Goal: Information Seeking & Learning: Learn about a topic

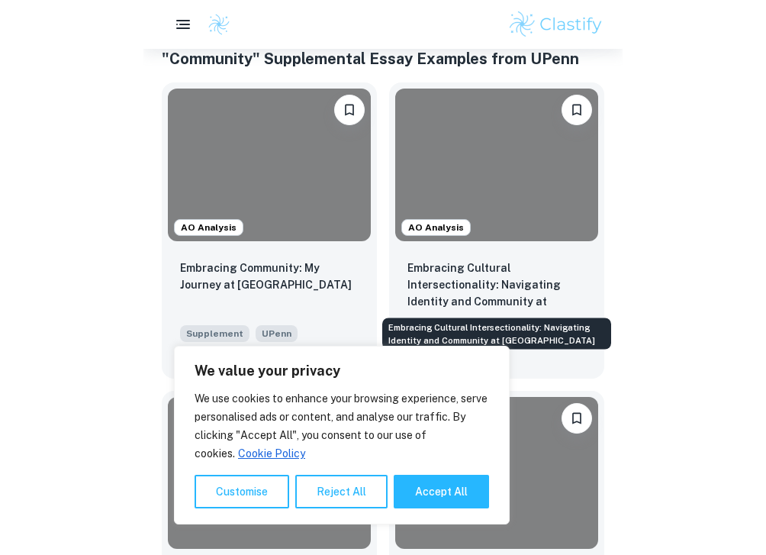
scroll to position [413, 0]
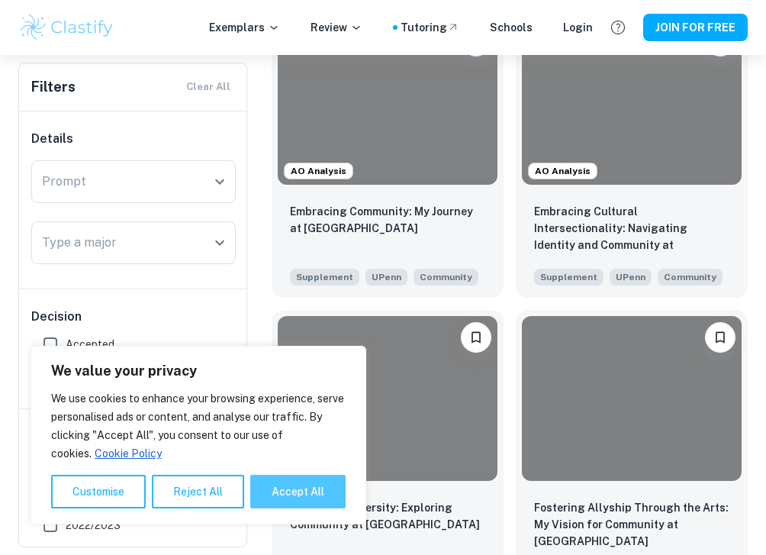
click at [271, 488] on button "Accept All" at bounding box center [297, 492] width 95 height 34
checkbox input "true"
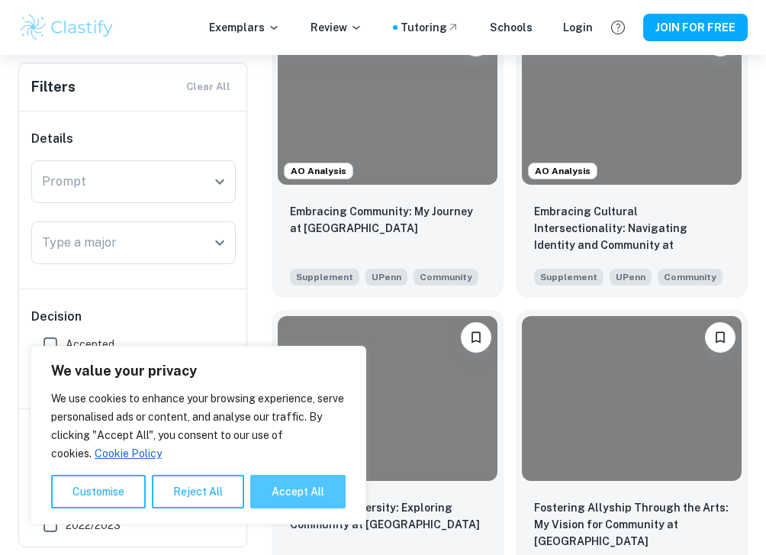
checkbox input "true"
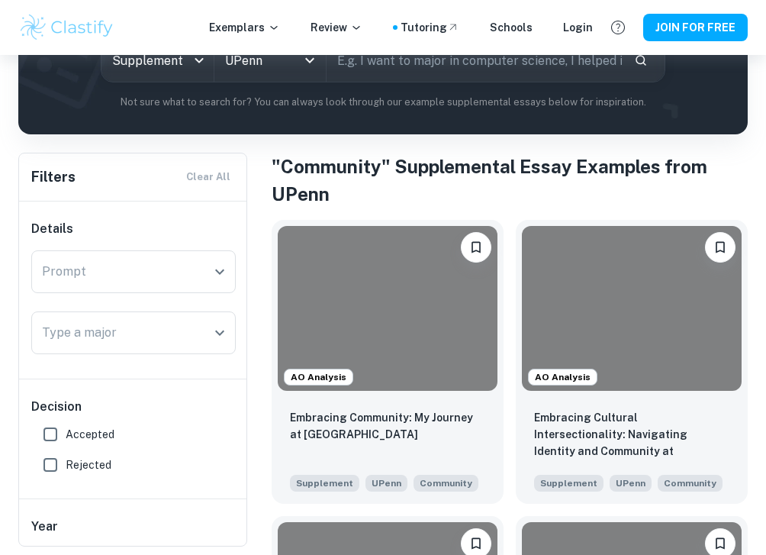
scroll to position [355, 0]
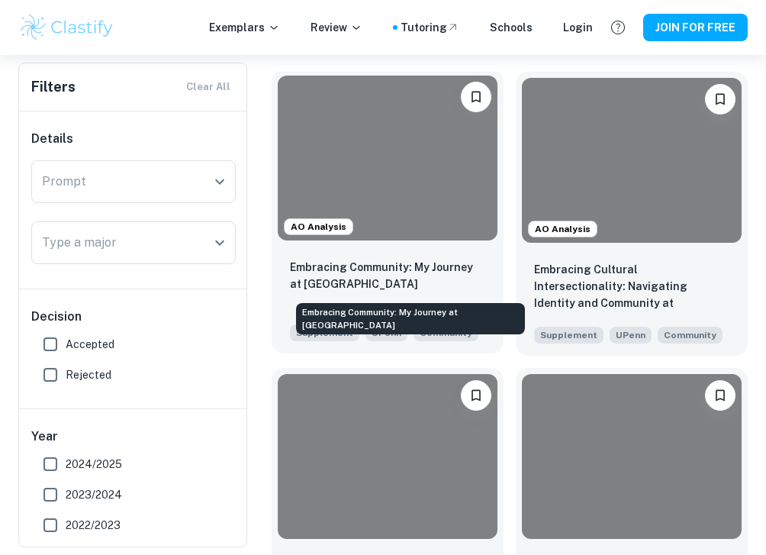
click at [380, 273] on p "Embracing Community: My Journey at [GEOGRAPHIC_DATA]" at bounding box center [387, 276] width 195 height 34
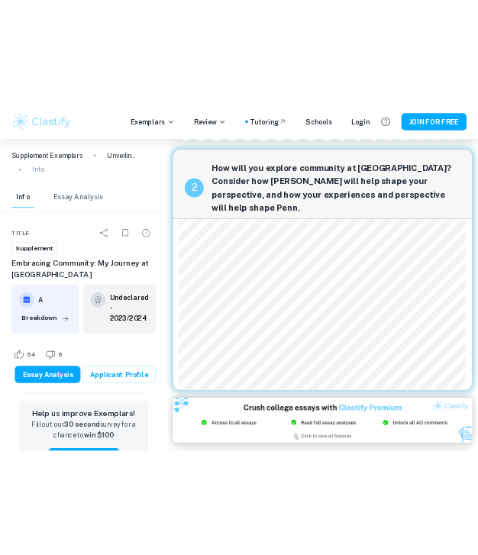
scroll to position [409, 0]
